Goal: Information Seeking & Learning: Learn about a topic

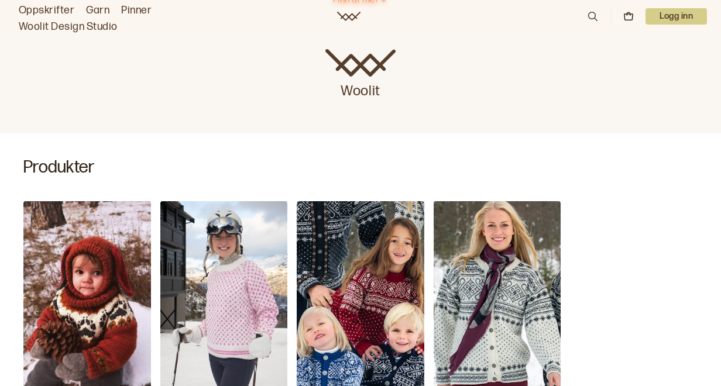
scroll to position [343, 0]
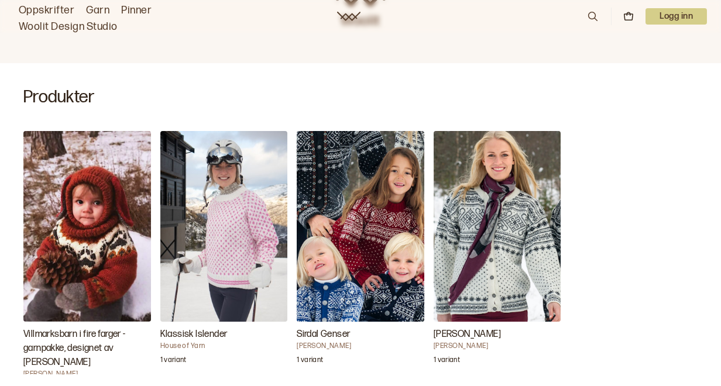
click at [195, 328] on h3 "Klassisk Islender" at bounding box center [224, 335] width 128 height 14
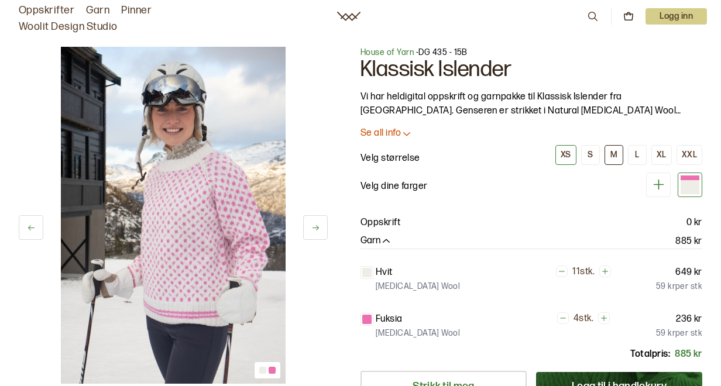
click at [615, 154] on div "M" at bounding box center [613, 155] width 7 height 11
click at [35, 9] on link "Oppskrifter" at bounding box center [47, 10] width 56 height 16
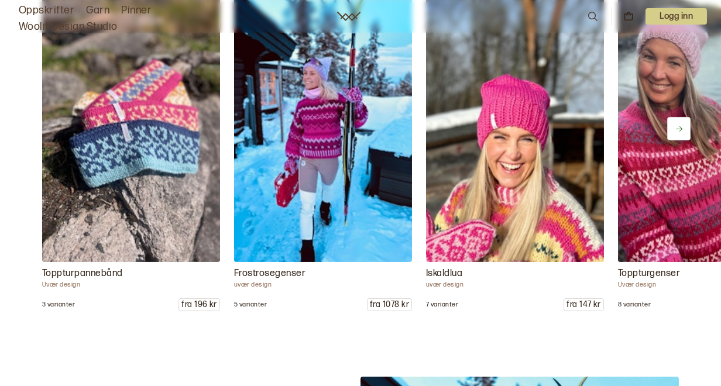
scroll to position [1348, 0]
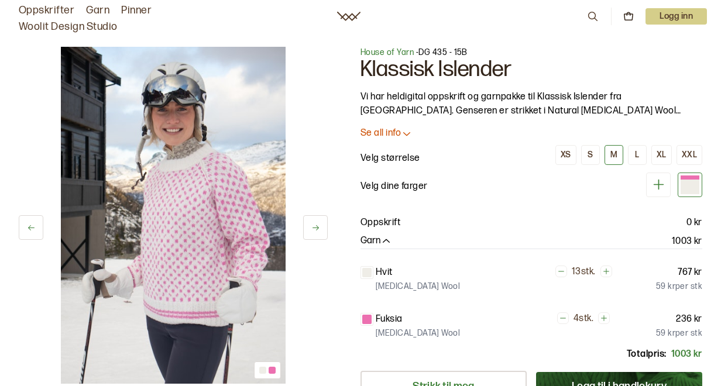
click at [400, 135] on p "Se all info" at bounding box center [380, 134] width 40 height 12
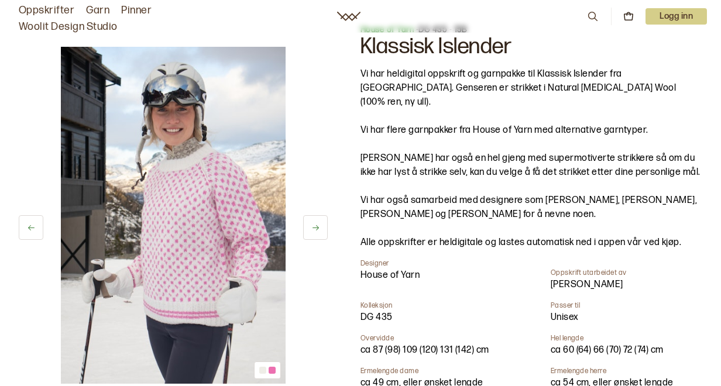
scroll to position [70, 0]
